Goal: Information Seeking & Learning: Learn about a topic

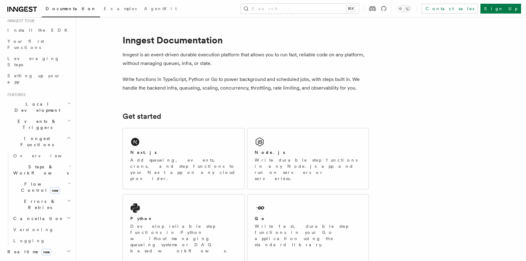
scroll to position [126, 0]
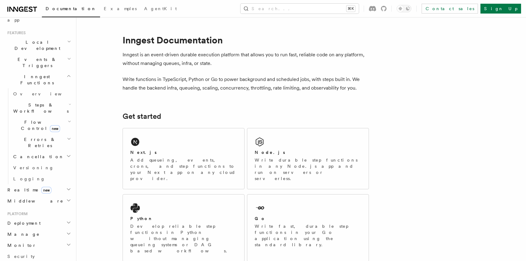
click at [66, 187] on icon "button" at bounding box center [68, 189] width 5 height 5
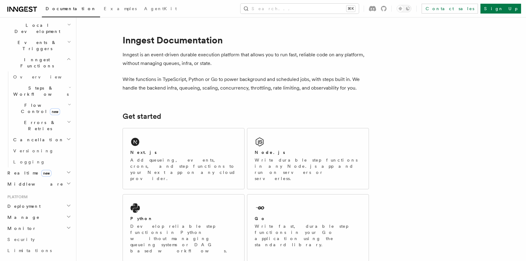
scroll to position [154, 0]
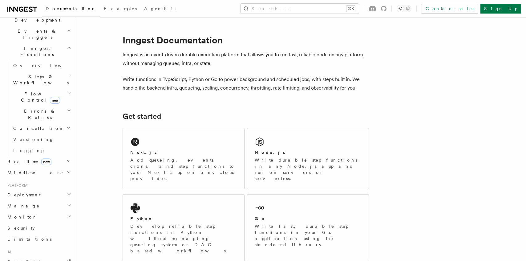
click at [57, 189] on h2 "Deployment" at bounding box center [38, 194] width 67 height 11
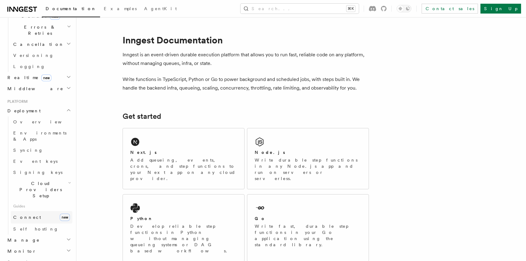
click at [42, 211] on link "Connect new" at bounding box center [42, 217] width 62 height 12
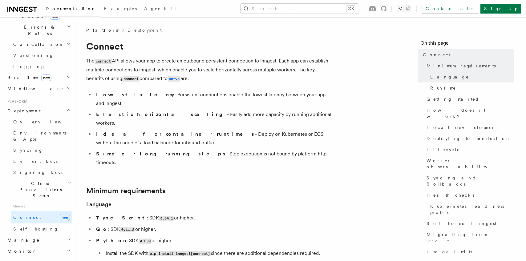
click at [291, 130] on li "Ideal for container runtimes - Deploy on Kubernetes or ECS without the need of …" at bounding box center [213, 138] width 238 height 17
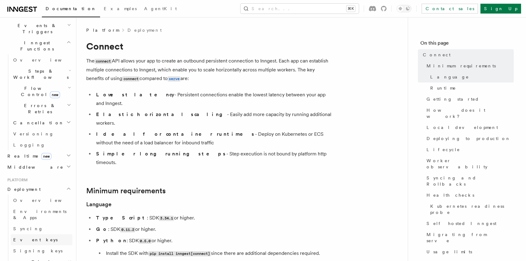
scroll to position [109, 0]
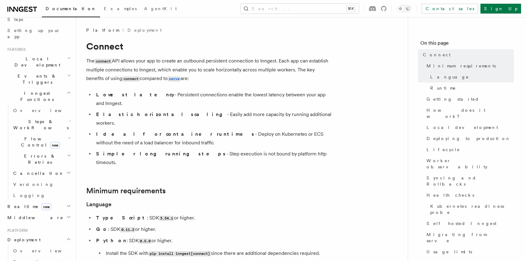
click at [37, 56] on span "Local Development" at bounding box center [36, 62] width 62 height 12
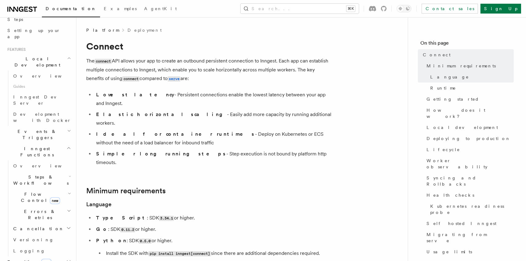
click at [37, 56] on span "Local Development" at bounding box center [36, 62] width 62 height 12
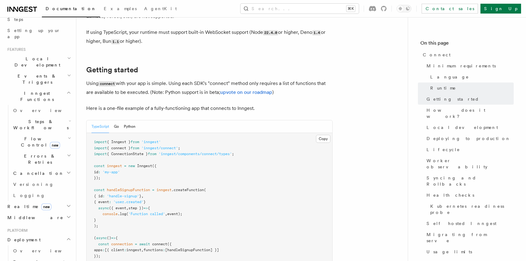
scroll to position [335, 0]
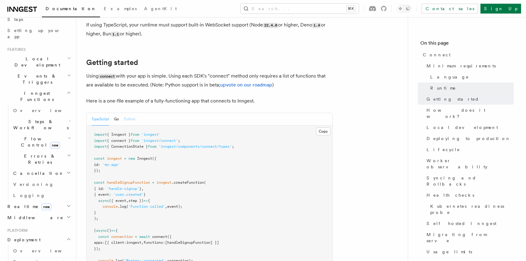
click at [126, 113] on button "Python" at bounding box center [130, 119] width 12 height 13
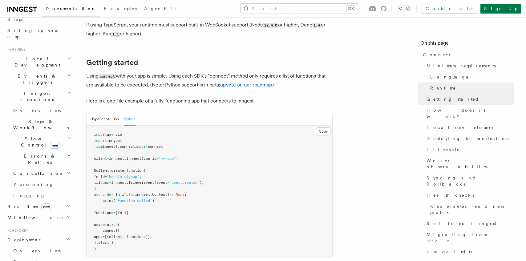
scroll to position [352, 0]
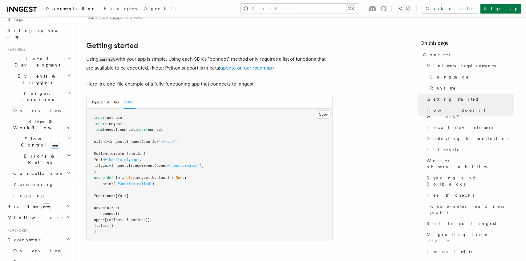
click at [261, 65] on link "upvote on our roadmap" at bounding box center [246, 68] width 52 height 6
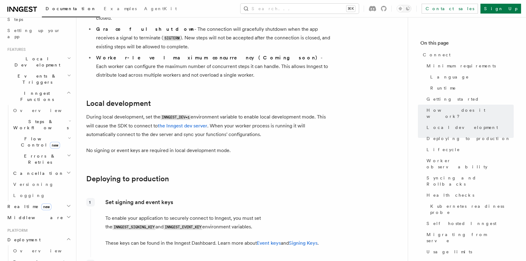
scroll to position [673, 0]
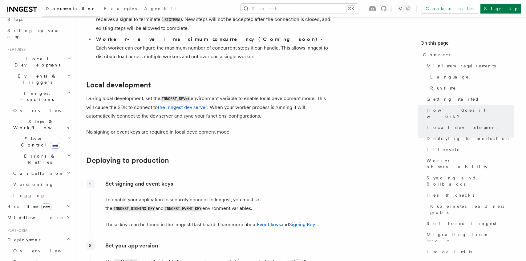
click at [275, 94] on p "During local development, set the INNGEST_DEV=1 environment variable to enable …" at bounding box center [209, 107] width 246 height 26
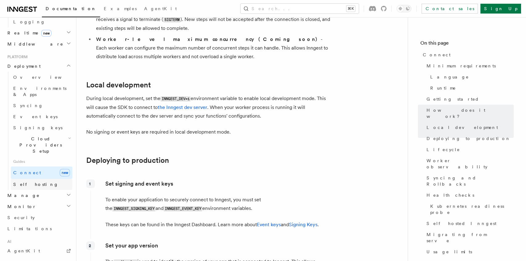
scroll to position [332, 0]
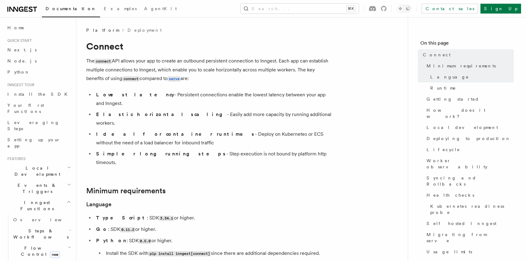
scroll to position [0, 0]
click at [443, 249] on span "Usage limits" at bounding box center [450, 252] width 46 height 6
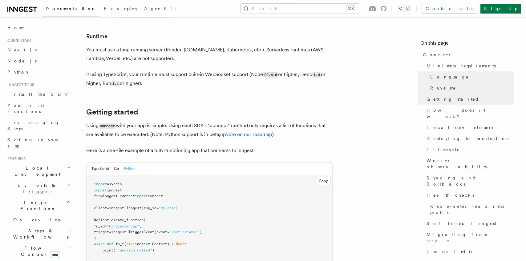
scroll to position [291, 0]
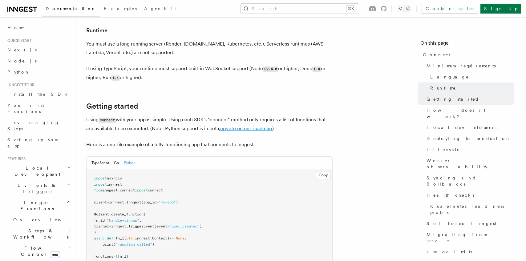
click at [247, 126] on link "upvote on our roadmap" at bounding box center [246, 129] width 52 height 6
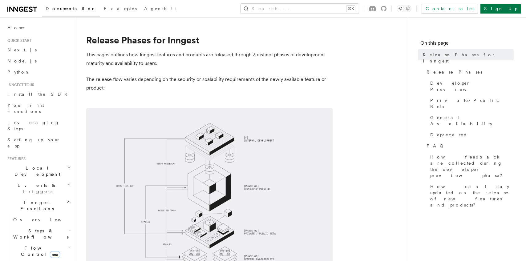
scroll to position [41, 0]
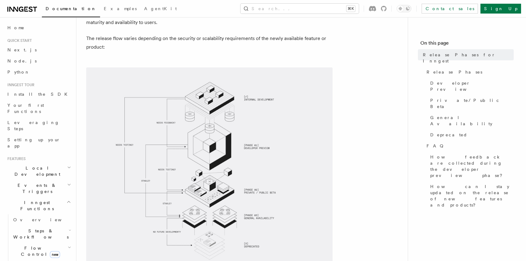
click at [369, 103] on span at bounding box center [242, 170] width 312 height 207
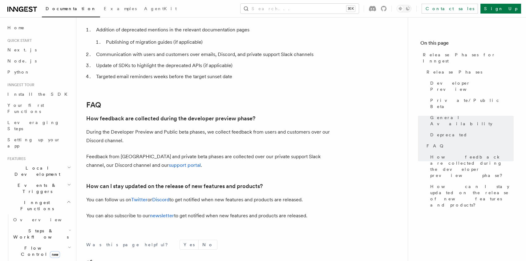
scroll to position [1104, 0]
click at [160, 213] on link "newsletter" at bounding box center [162, 216] width 24 height 6
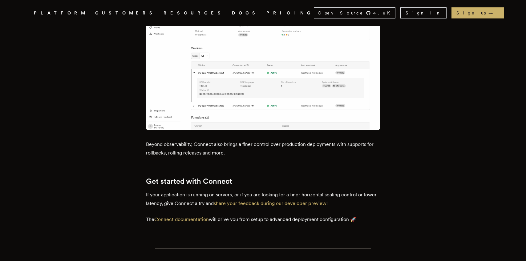
scroll to position [778, 0]
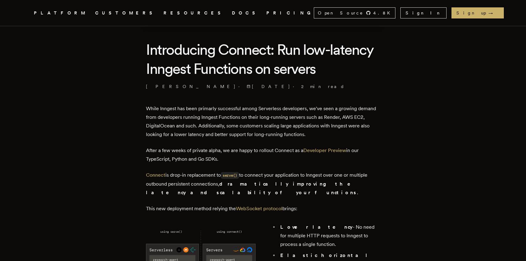
scroll to position [129, 0]
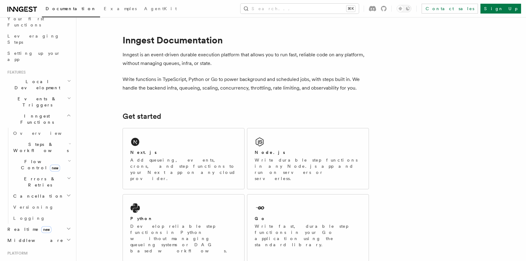
scroll to position [94, 0]
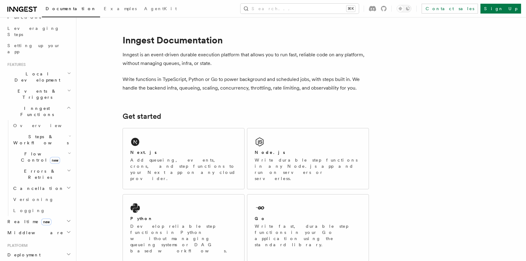
click at [34, 151] on span "Flow Control new" at bounding box center [39, 157] width 57 height 12
click at [35, 181] on span "Singleton" at bounding box center [36, 183] width 35 height 5
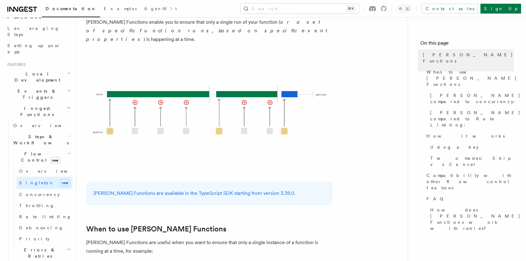
scroll to position [78, 0]
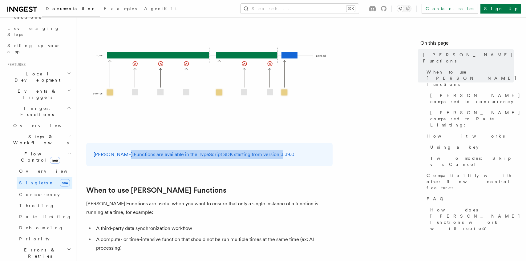
drag, startPoint x: 120, startPoint y: 145, endPoint x: 274, endPoint y: 149, distance: 154.4
click at [274, 150] on p "[PERSON_NAME] Functions are available in the TypeScript SDK starting from versi…" at bounding box center [210, 154] width 232 height 9
click at [305, 150] on p "[PERSON_NAME] Functions are available in the TypeScript SDK starting from versi…" at bounding box center [210, 154] width 232 height 9
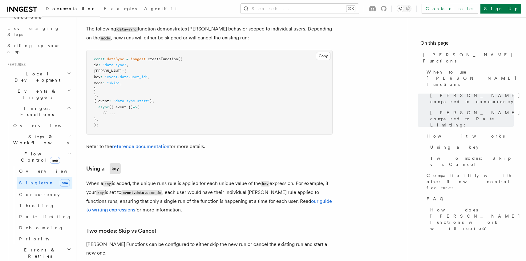
scroll to position [488, 0]
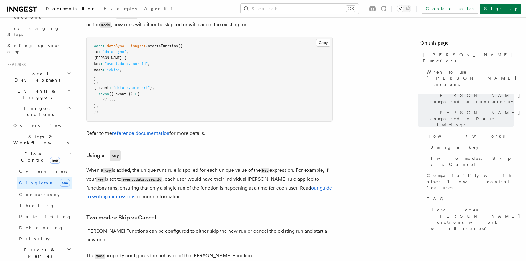
click at [266, 137] on article "Features Inngest Functions Flow Control Singleton Functions TypeScript v3.39.0+…" at bounding box center [242, 220] width 312 height 1363
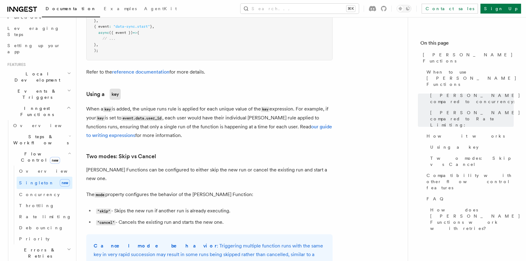
scroll to position [565, 0]
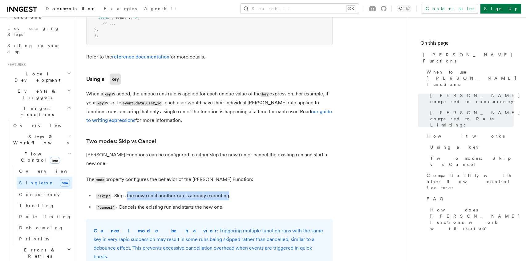
drag, startPoint x: 128, startPoint y: 179, endPoint x: 249, endPoint y: 182, distance: 120.8
click at [227, 192] on li ""skip" - Skips the new run if another run is already executing." at bounding box center [213, 196] width 238 height 9
click at [271, 192] on li ""skip" - Skips the new run if another run is already executing." at bounding box center [213, 196] width 238 height 9
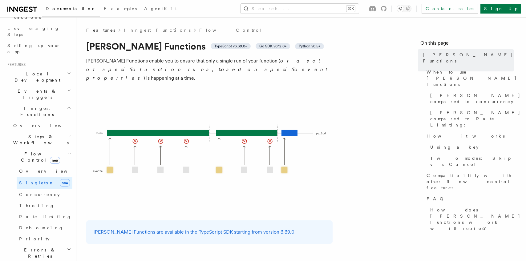
scroll to position [1, 0]
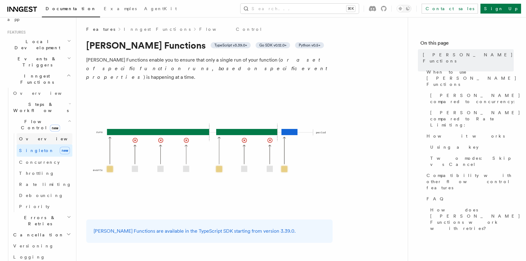
scroll to position [232, 0]
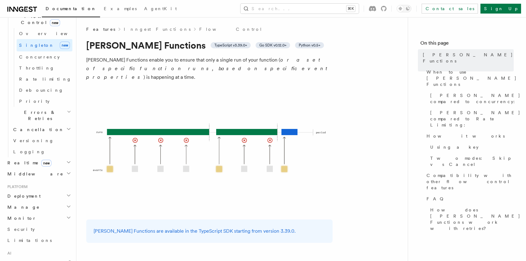
click at [41, 157] on h2 "Realtime new" at bounding box center [38, 162] width 67 height 11
click at [38, 169] on link "Overview" at bounding box center [42, 174] width 62 height 11
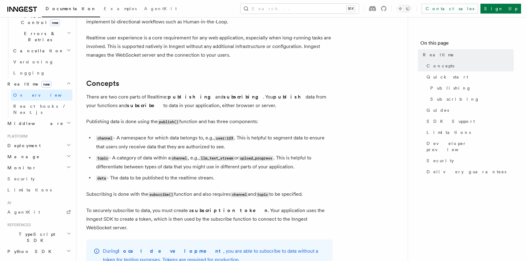
scroll to position [101, 0]
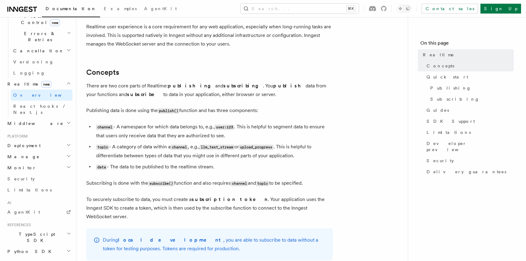
drag, startPoint x: 230, startPoint y: 87, endPoint x: 224, endPoint y: 97, distance: 12.2
click at [224, 97] on p "There are two core parts of Realtime: publishing and subscribing . You publish …" at bounding box center [209, 90] width 246 height 17
click at [254, 97] on p "There are two core parts of Realtime: publishing and subscribing . You publish …" at bounding box center [209, 90] width 246 height 17
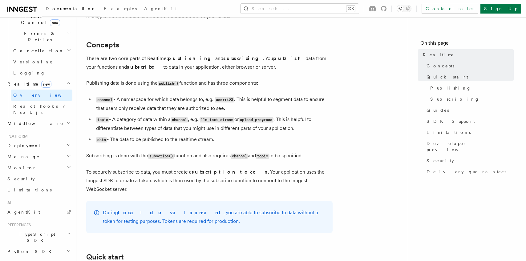
scroll to position [134, 0]
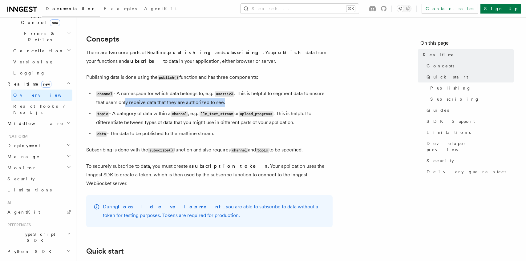
drag, startPoint x: 126, startPoint y: 102, endPoint x: 245, endPoint y: 102, distance: 118.6
click at [245, 102] on li "channel - A namespace for which data belongs to, e.g., user:123 . This is helpf…" at bounding box center [213, 98] width 238 height 18
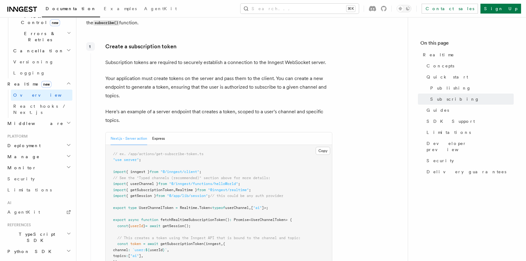
scroll to position [872, 0]
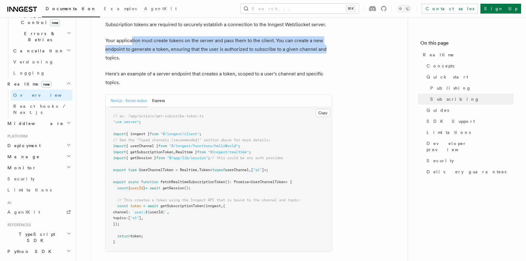
drag, startPoint x: 141, startPoint y: 37, endPoint x: 327, endPoint y: 41, distance: 186.5
click at [327, 41] on p "Your application must create tokens on the server and pass them to the client. …" at bounding box center [218, 49] width 227 height 26
click at [334, 45] on article "Features Realtime TypeScript SDK v3.32.0+ Go SDK v0.9.0+ Realtime is currently …" at bounding box center [242, 155] width 312 height 2000
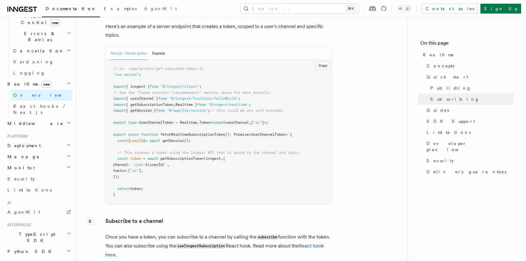
scroll to position [938, 0]
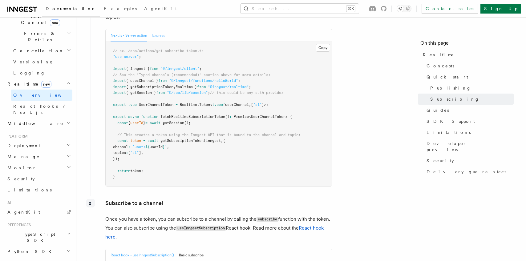
click at [158, 30] on button "Express" at bounding box center [158, 35] width 13 height 13
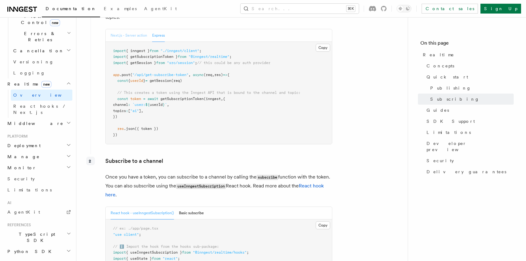
click at [125, 30] on button "Next.js - Server action" at bounding box center [129, 35] width 37 height 13
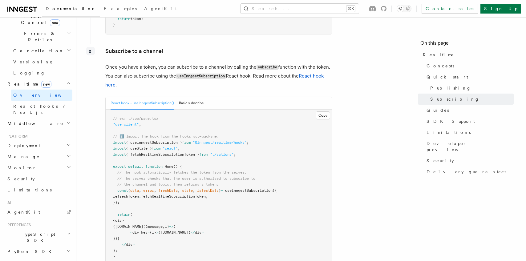
scroll to position [1097, 0]
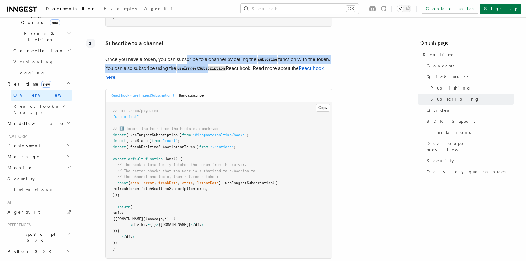
drag, startPoint x: 187, startPoint y: 51, endPoint x: 208, endPoint y: 61, distance: 23.7
click at [208, 61] on p "Once you have a token, you can subscribe to a channel by calling the subscribe …" at bounding box center [218, 68] width 227 height 26
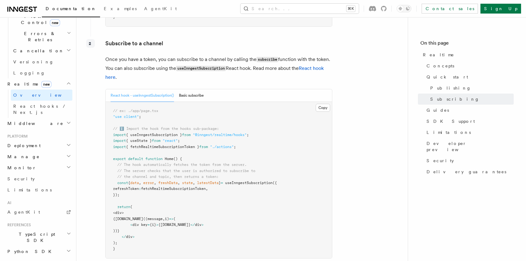
click at [237, 62] on p "Once you have a token, you can subscribe to a channel by calling the subscribe …" at bounding box center [218, 68] width 227 height 26
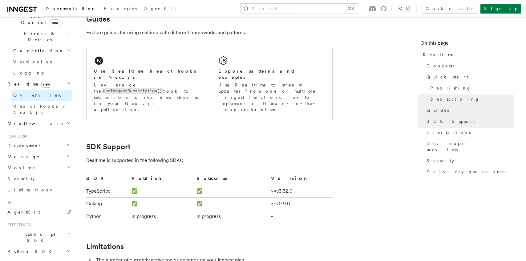
scroll to position [1429, 0]
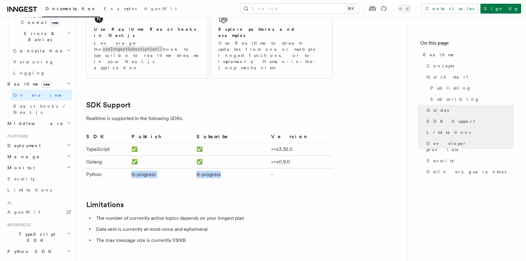
drag, startPoint x: 145, startPoint y: 148, endPoint x: 276, endPoint y: 146, distance: 131.3
click at [276, 168] on tr "Python In progress In progress -" at bounding box center [209, 174] width 246 height 13
click at [285, 168] on td "-" at bounding box center [301, 174] width 64 height 13
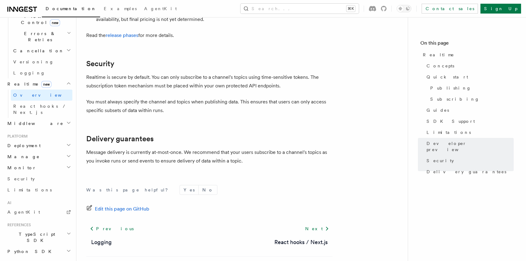
scroll to position [181, 0]
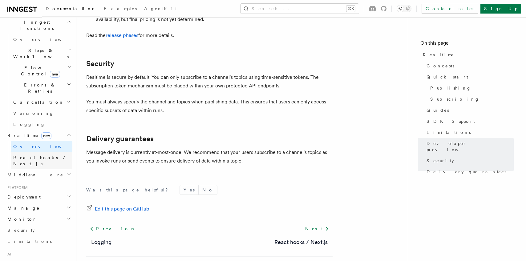
click at [32, 155] on span "React hooks / Next.js" at bounding box center [40, 160] width 55 height 11
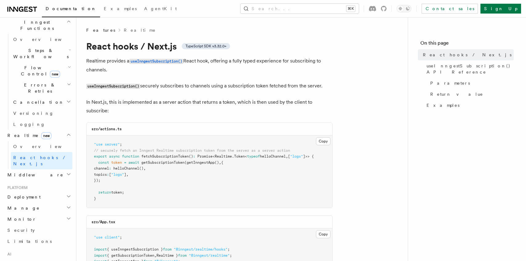
click at [61, 130] on h2 "Realtime new" at bounding box center [38, 135] width 67 height 11
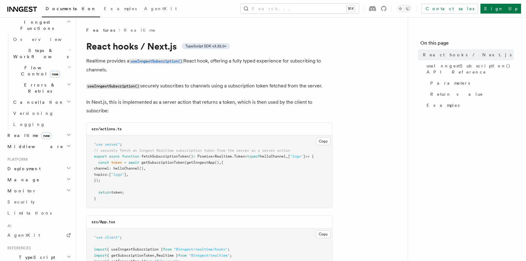
scroll to position [117, 0]
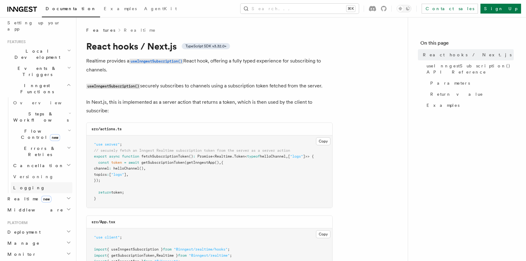
click at [39, 182] on link "Logging" at bounding box center [42, 187] width 62 height 11
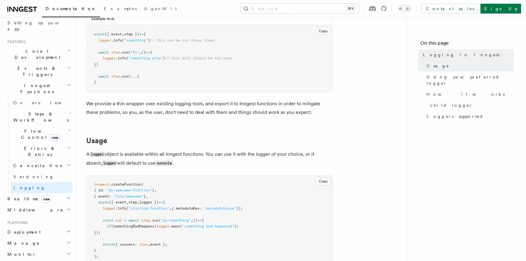
scroll to position [211, 0]
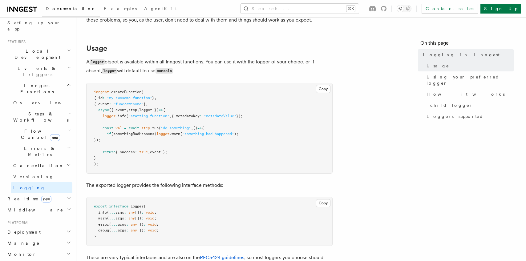
drag, startPoint x: 144, startPoint y: 62, endPoint x: 362, endPoint y: 64, distance: 217.8
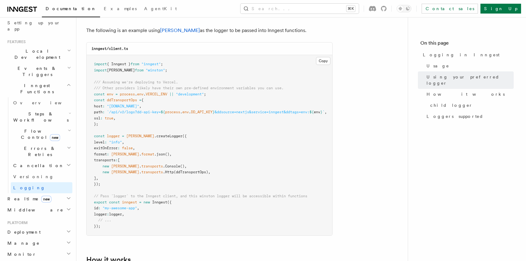
scroll to position [556, 0]
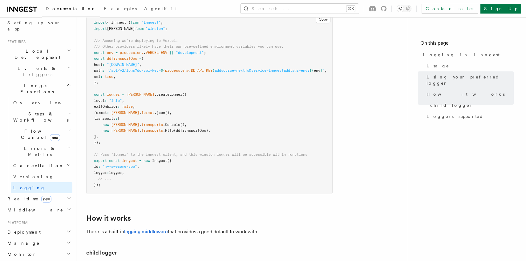
click at [320, 202] on article "Features Inngest Functions Logging in Inngest Log handling can have some caveat…" at bounding box center [242, 29] width 312 height 1114
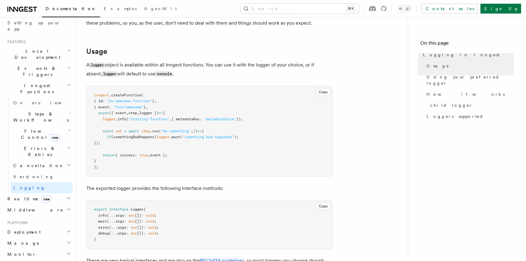
scroll to position [211, 0]
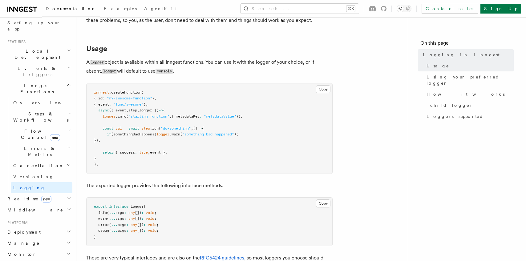
click at [222, 66] on p "A logger object is available within all Inngest functions. You can use it with …" at bounding box center [209, 67] width 246 height 18
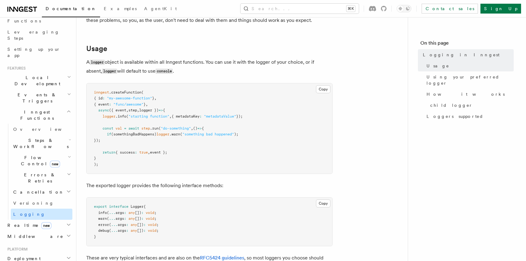
scroll to position [61, 0]
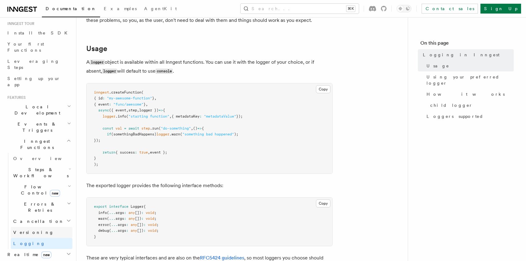
click at [22, 230] on span "Versioning" at bounding box center [33, 233] width 41 height 6
